Goal: Ask a question

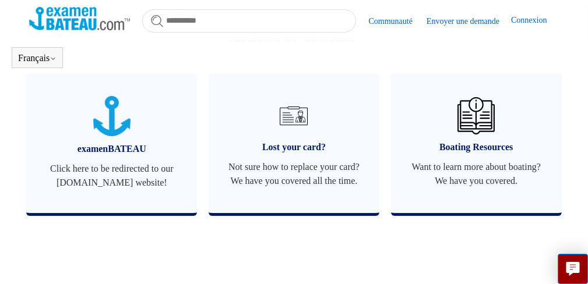
scroll to position [558, 0]
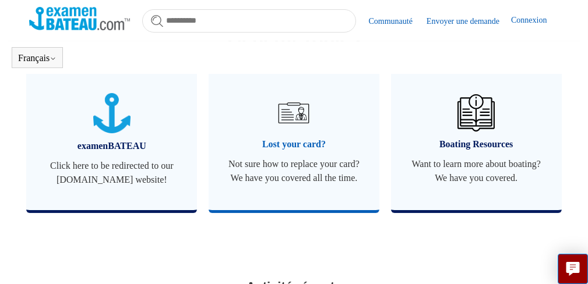
click at [276, 152] on span "Lost your card?" at bounding box center [294, 145] width 136 height 14
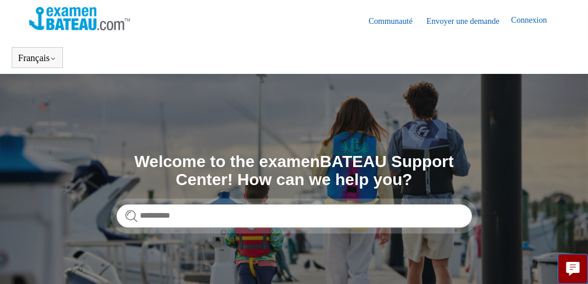
click at [470, 22] on link "Envoyer une demande" at bounding box center [469, 21] width 85 height 12
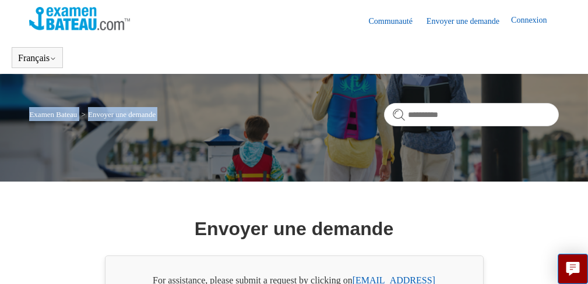
drag, startPoint x: 452, startPoint y: 93, endPoint x: 419, endPoint y: 110, distance: 37.0
click at [419, 110] on div "Examen Bateau Envoyer une demande" at bounding box center [294, 128] width 588 height 108
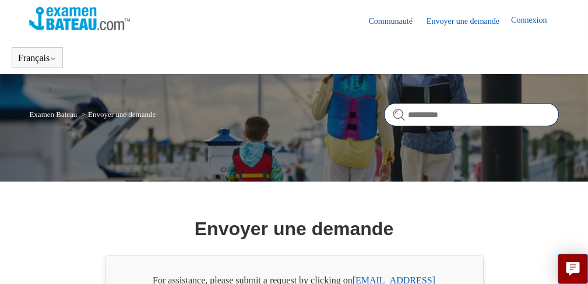
click at [419, 110] on input "Rechercher" at bounding box center [471, 114] width 175 height 23
type input "**********"
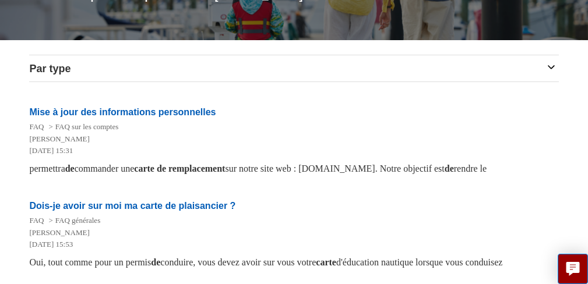
scroll to position [162, 0]
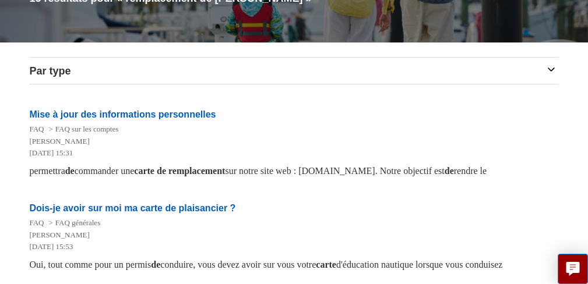
drag, startPoint x: 291, startPoint y: 114, endPoint x: 398, endPoint y: 136, distance: 109.0
click at [398, 136] on li "Mise à jour des informations personnelles FAQ FAQ sur les comptes Liem Nguyen 7…" at bounding box center [293, 143] width 529 height 94
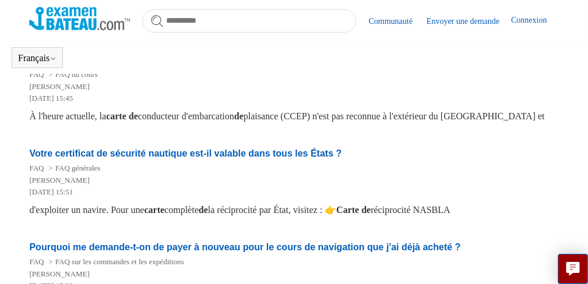
scroll to position [867, 0]
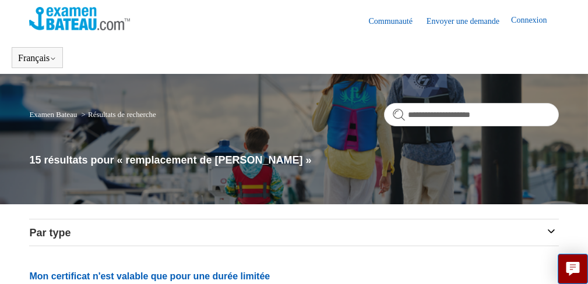
click at [457, 21] on link "Envoyer une demande" at bounding box center [469, 21] width 85 height 12
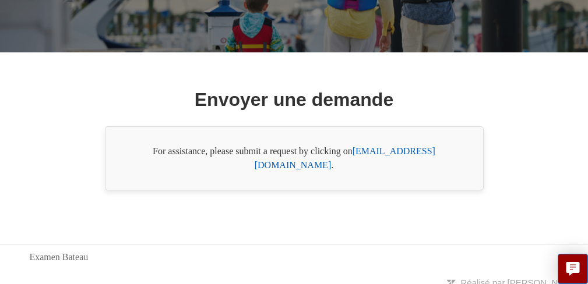
scroll to position [136, 0]
